Goal: Information Seeking & Learning: Learn about a topic

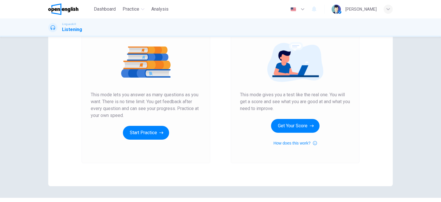
scroll to position [67, 0]
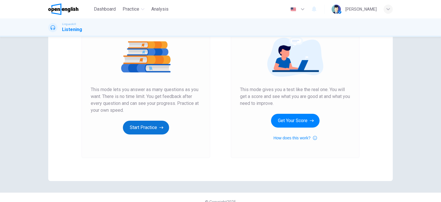
click at [154, 125] on button "Start Practice" at bounding box center [146, 128] width 46 height 14
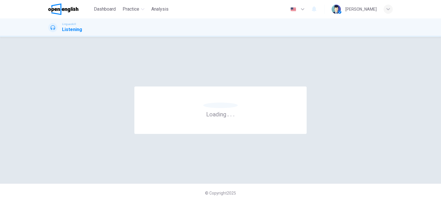
scroll to position [0, 0]
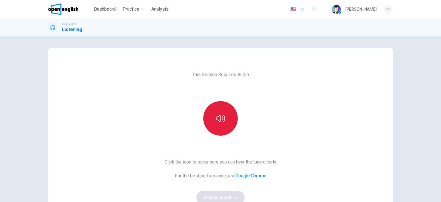
click at [216, 117] on icon "button" at bounding box center [220, 118] width 9 height 7
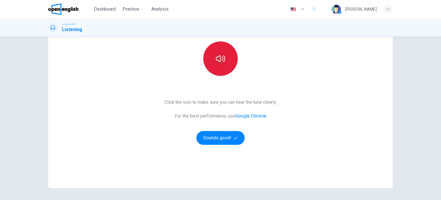
scroll to position [67, 0]
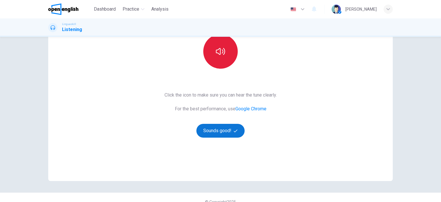
click at [223, 128] on button "Sounds good!" at bounding box center [220, 131] width 48 height 14
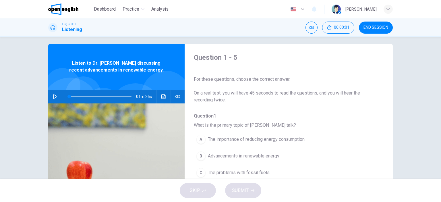
scroll to position [0, 0]
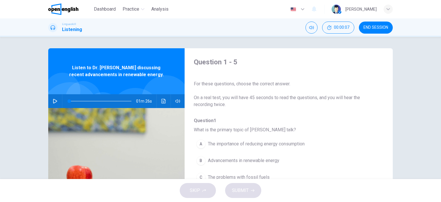
drag, startPoint x: 196, startPoint y: 99, endPoint x: 285, endPoint y: 99, distance: 89.9
click at [285, 99] on span "On a real test, you will have 45 seconds to read the questions, and you will he…" at bounding box center [284, 101] width 181 height 14
click at [268, 99] on span "On a real test, you will have 45 seconds to read the questions, and you will he…" at bounding box center [284, 101] width 181 height 14
drag, startPoint x: 249, startPoint y: 98, endPoint x: 344, endPoint y: 97, distance: 95.1
click at [344, 97] on span "On a real test, you will have 45 seconds to read the questions, and you will he…" at bounding box center [284, 101] width 181 height 14
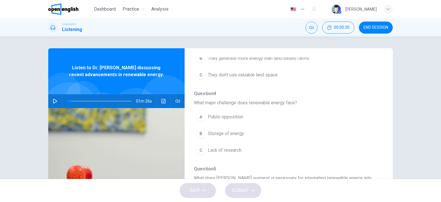
click at [53, 101] on icon "button" at bounding box center [55, 101] width 4 height 5
click at [163, 102] on icon "Click to see the audio transcription" at bounding box center [163, 101] width 4 height 5
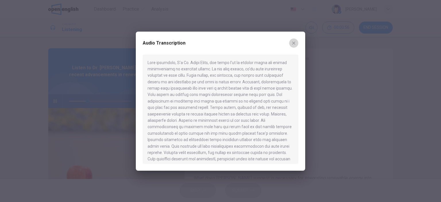
click at [297, 46] on button "button" at bounding box center [293, 42] width 9 height 9
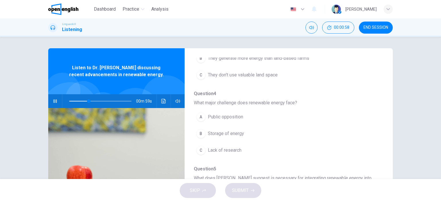
type input "**"
